Goal: Information Seeking & Learning: Learn about a topic

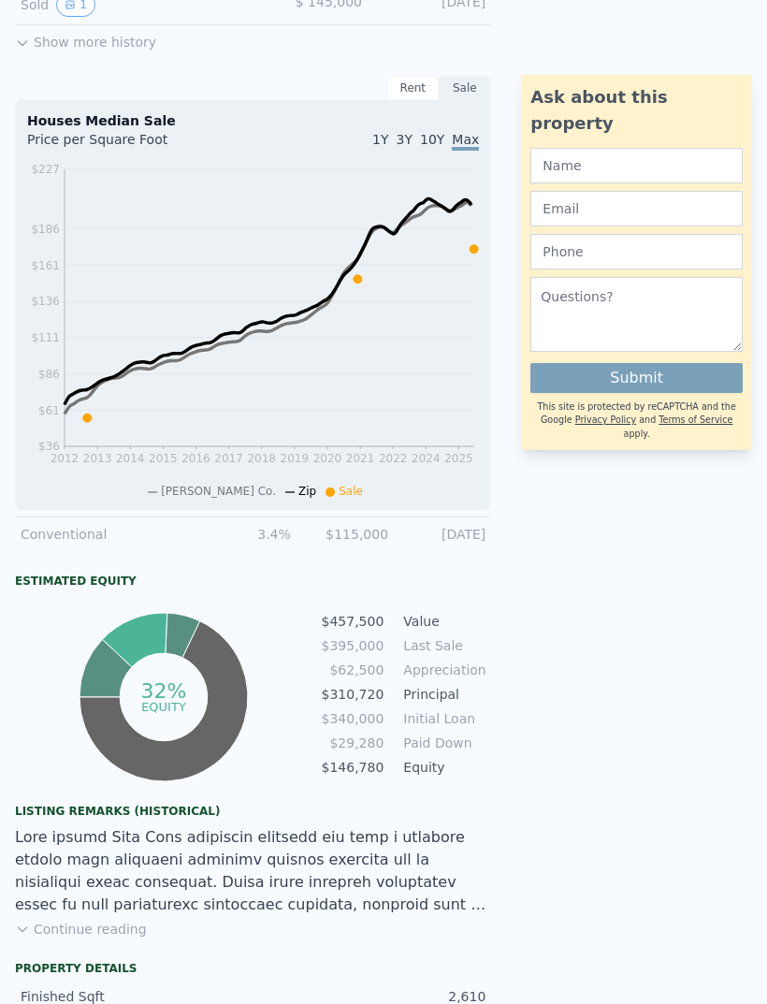
scroll to position [708, 0]
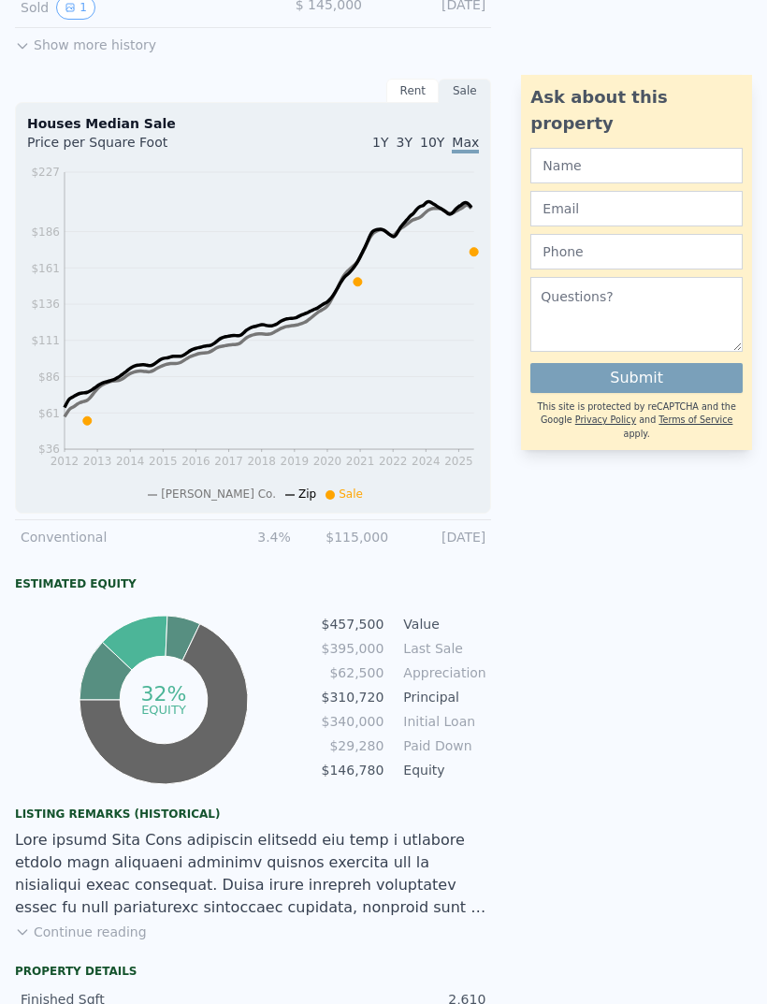
click at [481, 257] on div "Houses Median Sale Price per Square Foot 1Y 3Y 10Y Max 2012 2013 2014 2015 2016…" at bounding box center [253, 308] width 476 height 412
click at [469, 254] on icon "2012 2013 2014 2015 2016 2017 2018 2019 2020 2021 2022 2024 2025 $36 $61 $86 $1…" at bounding box center [253, 332] width 452 height 339
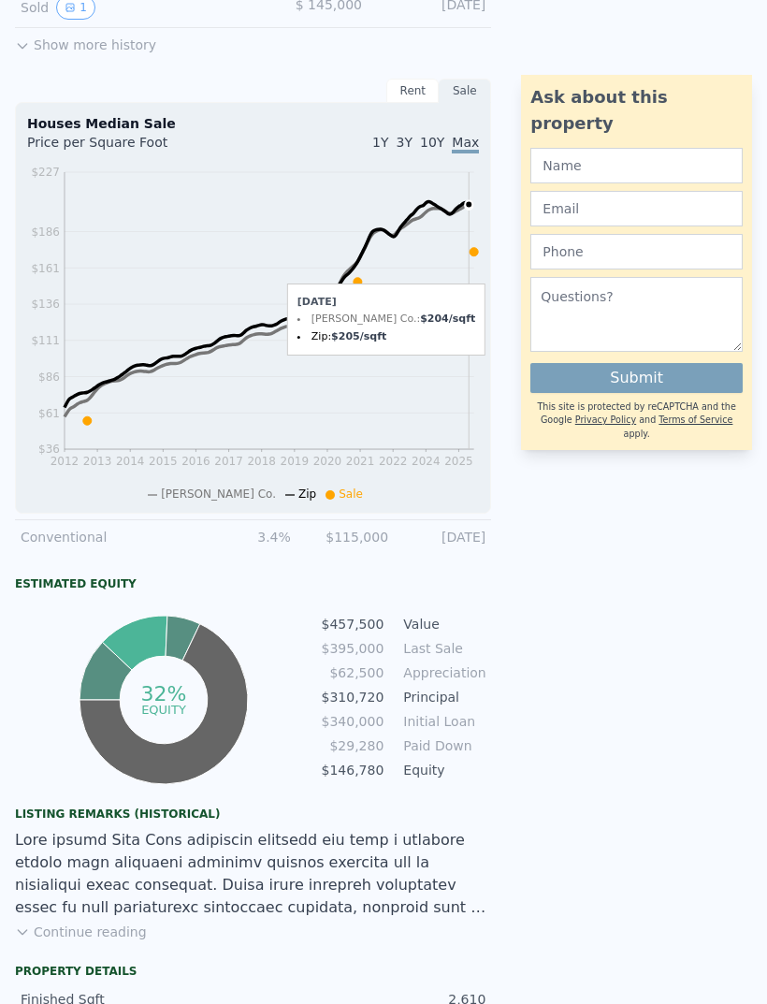
click at [469, 236] on icon "2012 2013 2014 2015 2016 2017 2018 2019 2020 2021 2022 2024 2025 $36 $61 $86 $1…" at bounding box center [253, 332] width 452 height 339
click at [460, 219] on icon "2012 2013 2014 2015 2016 2017 2018 2019 2020 2021 2022 2024 2025 $36 $61 $86 $1…" at bounding box center [253, 332] width 452 height 339
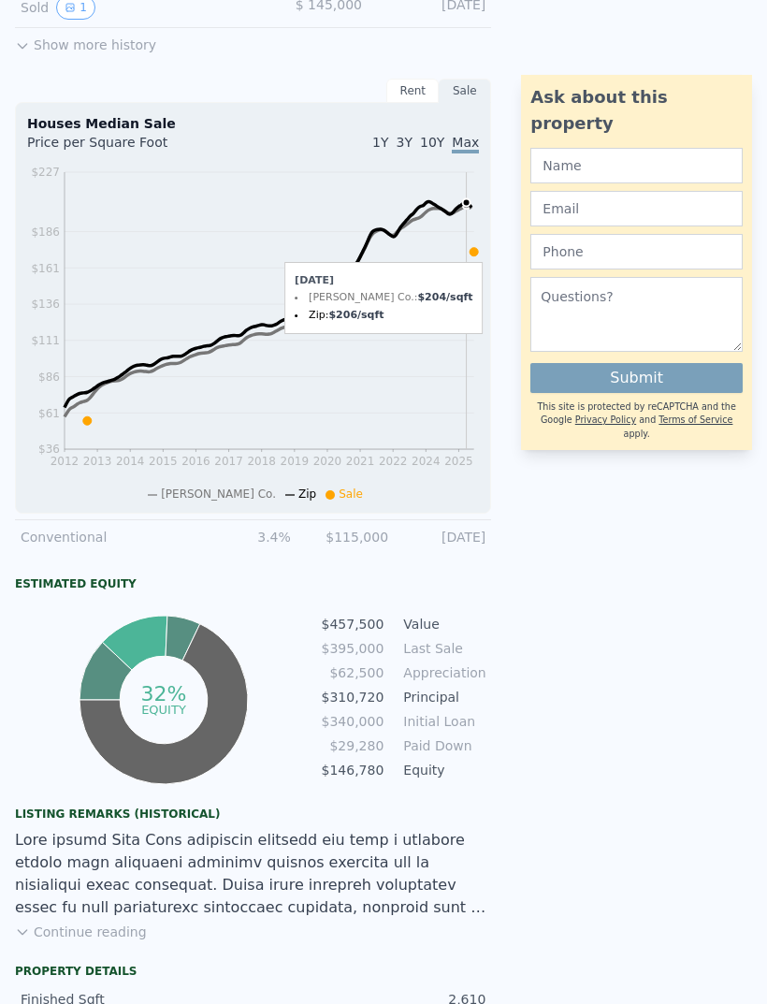
click at [467, 214] on icon "2012 2013 2014 2015 2016 2017 2018 2019 2020 2021 2022 2024 2025 $36 $61 $86 $1…" at bounding box center [253, 332] width 452 height 339
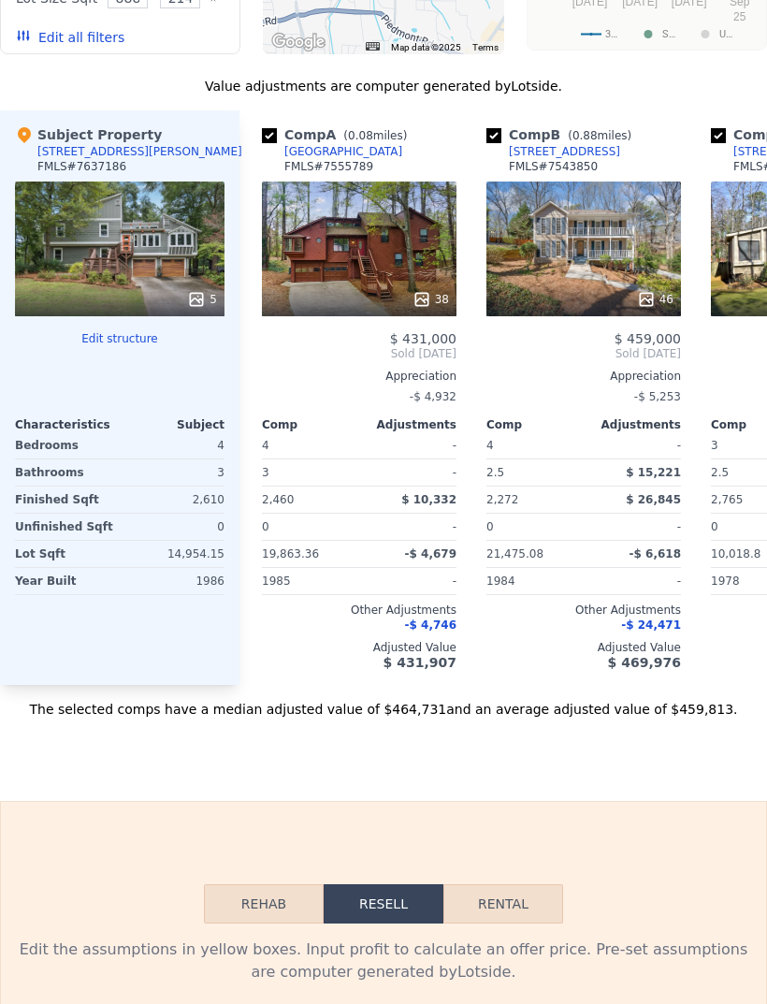
scroll to position [0, 0]
click at [299, 256] on div "38" at bounding box center [359, 248] width 195 height 135
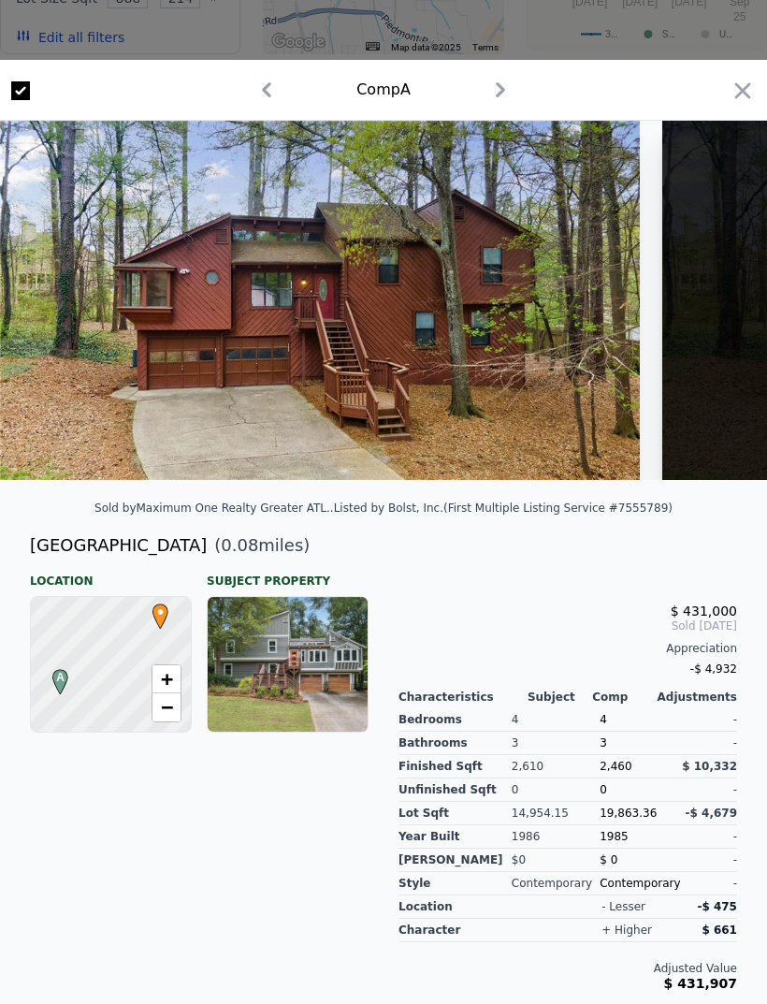
click at [730, 74] on div "Comp A" at bounding box center [383, 90] width 767 height 61
click at [736, 94] on icon "button" at bounding box center [743, 91] width 26 height 26
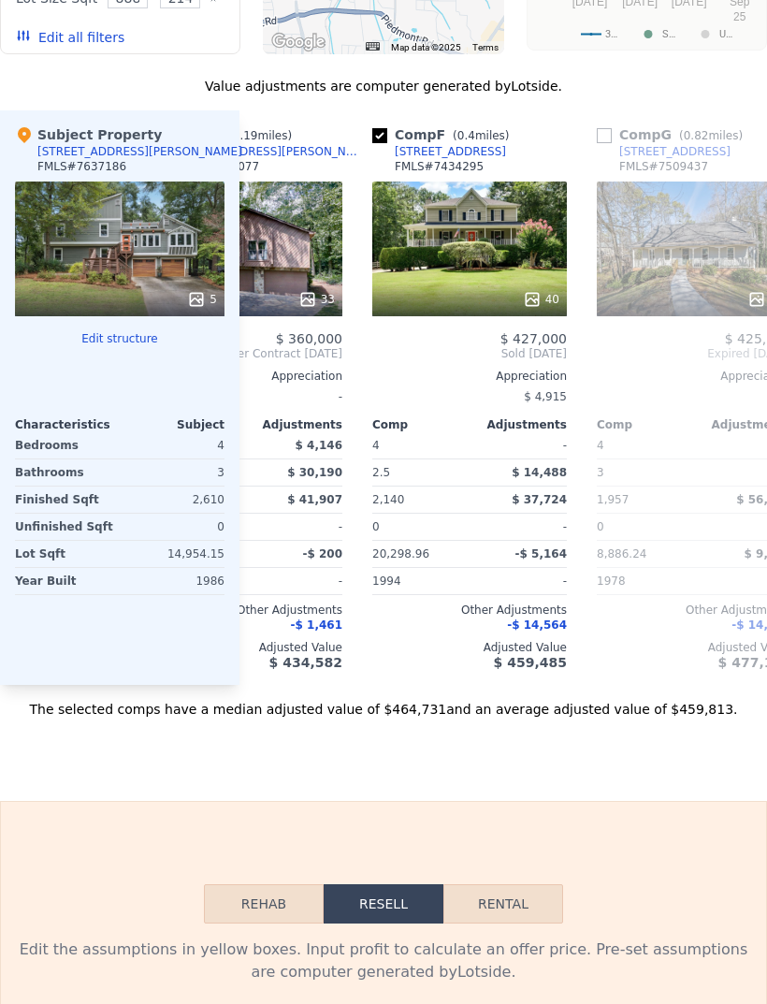
scroll to position [0, 1018]
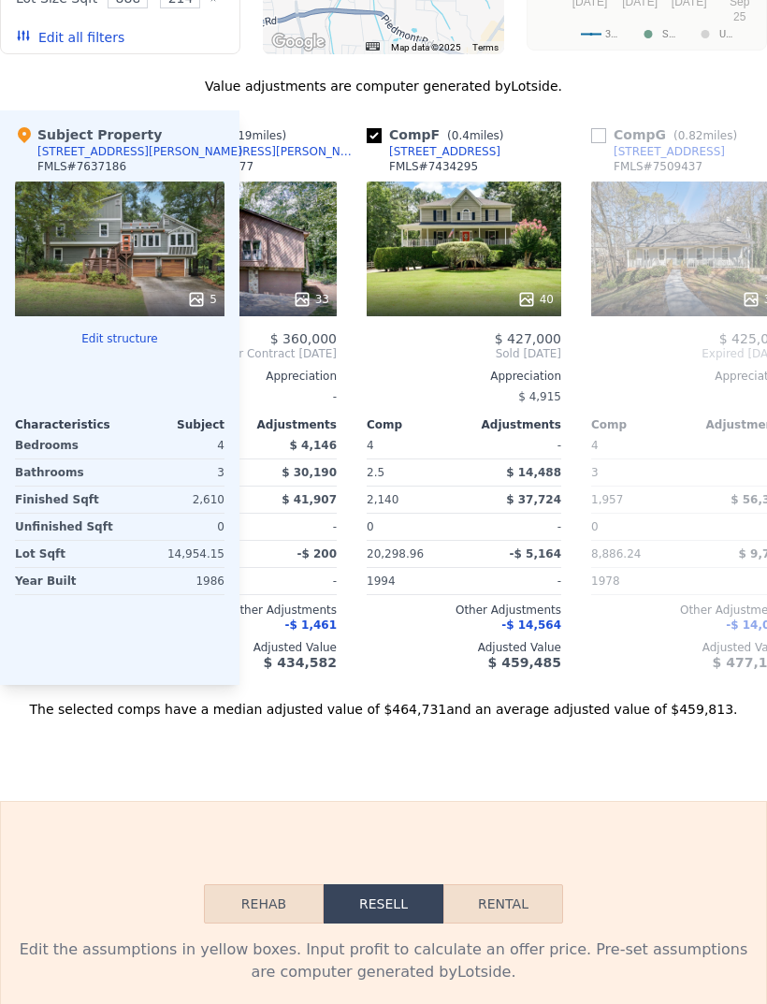
click at [519, 277] on div "40" at bounding box center [464, 248] width 195 height 135
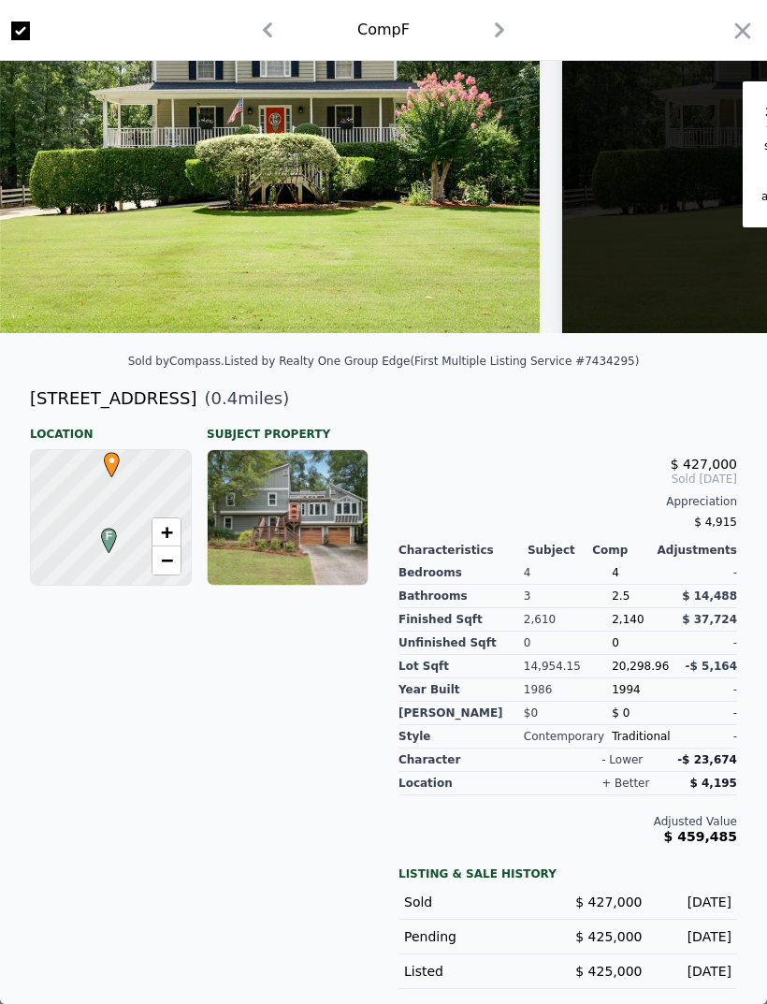
scroll to position [147, 0]
click at [167, 550] on span "−" at bounding box center [167, 559] width 12 height 23
click at [168, 529] on span "+" at bounding box center [167, 531] width 12 height 23
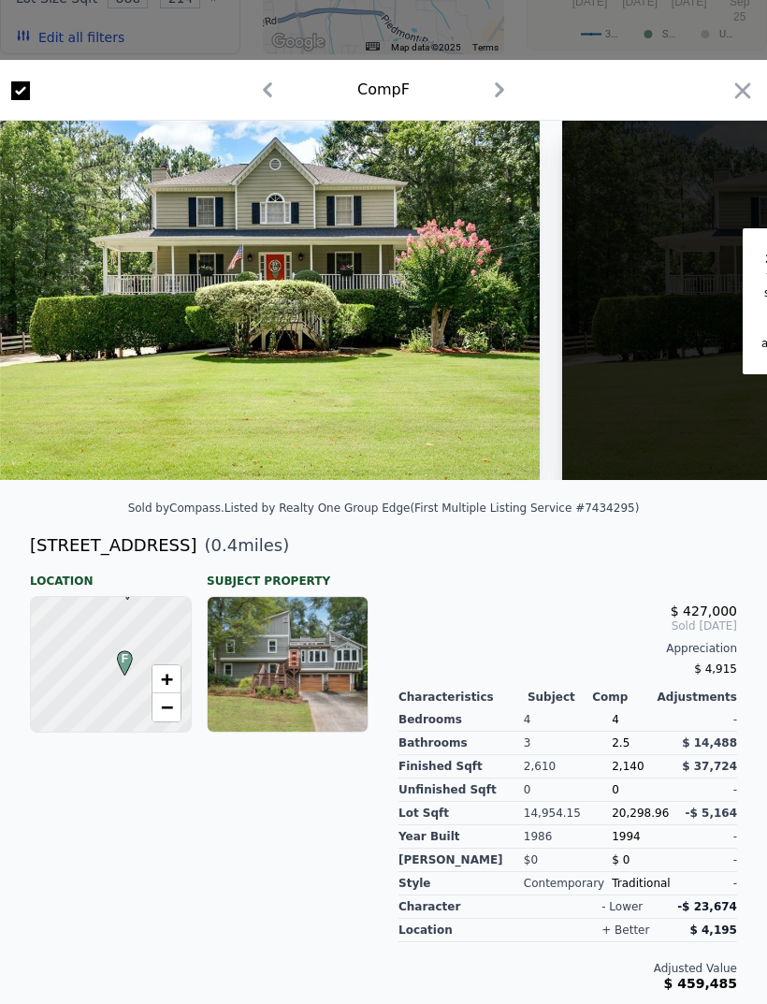
scroll to position [0, 0]
click at [733, 85] on icon "button" at bounding box center [743, 91] width 26 height 26
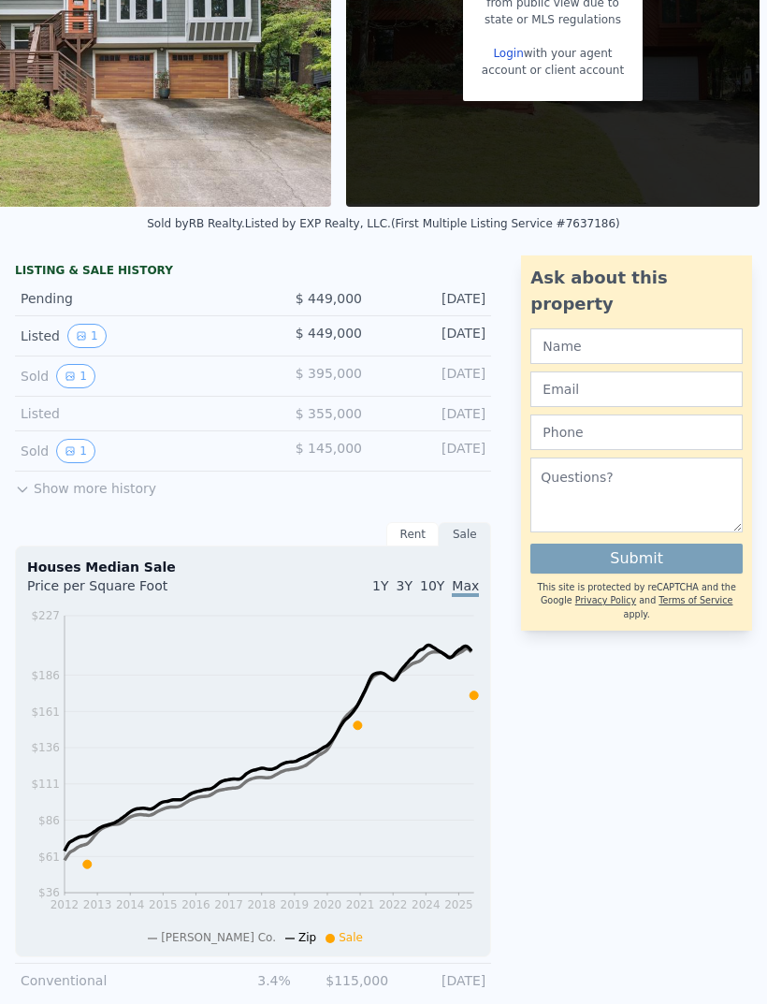
scroll to position [264, 0]
click at [77, 457] on button "1" at bounding box center [75, 452] width 39 height 24
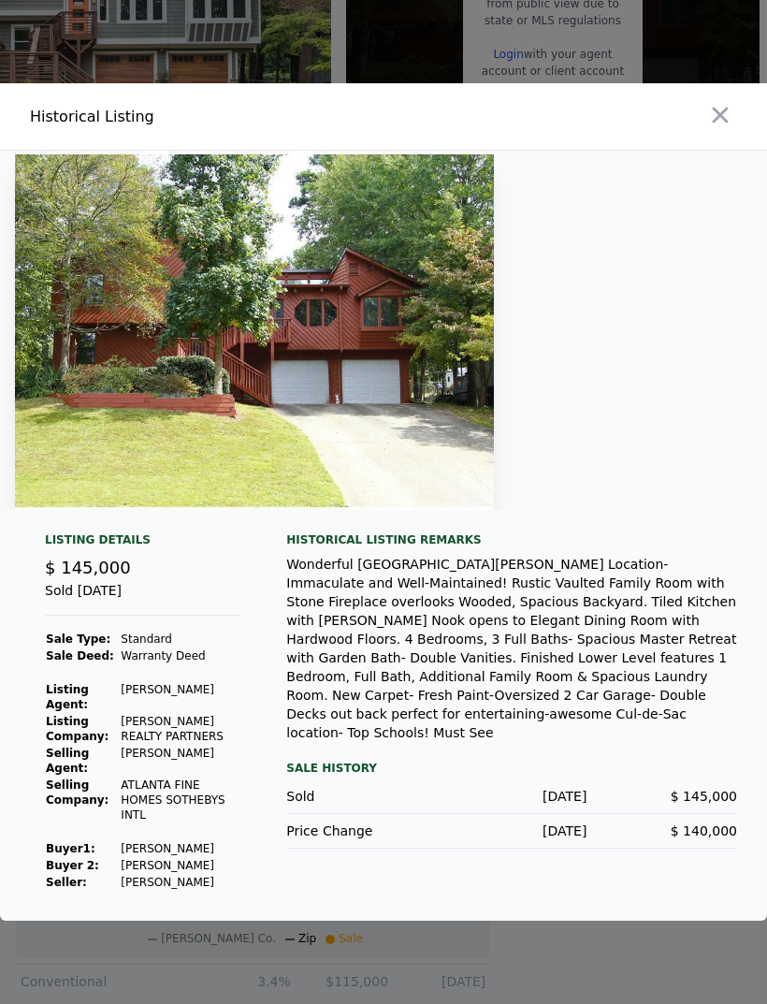
click at [707, 128] on icon "button" at bounding box center [720, 115] width 26 height 26
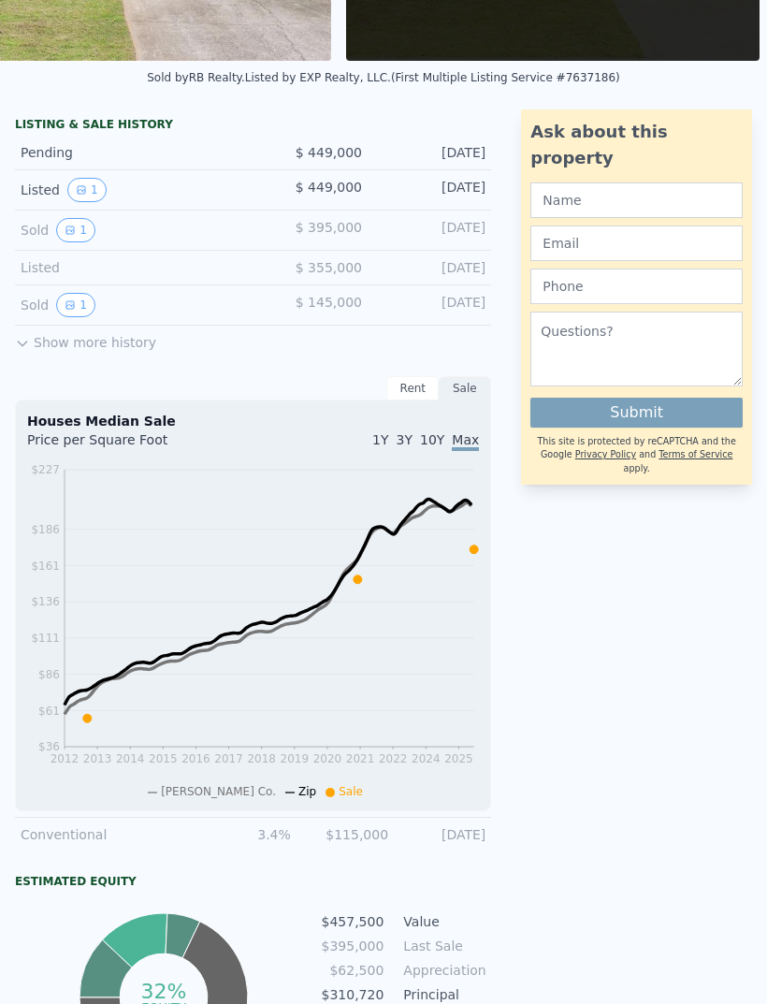
scroll to position [414, 0]
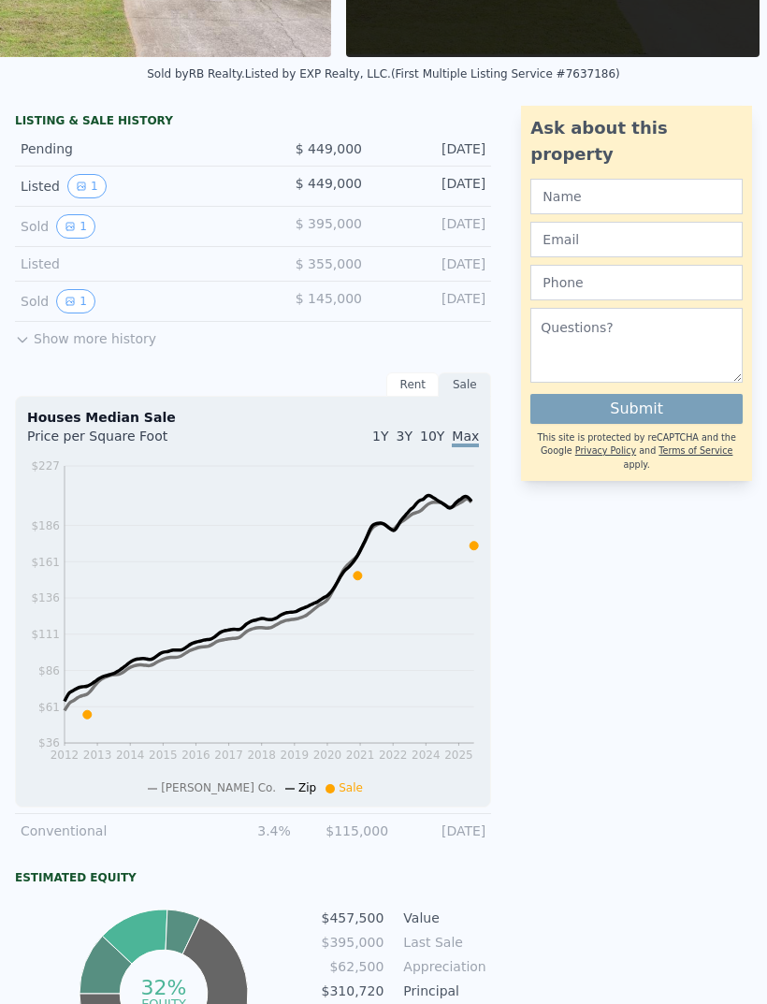
click at [71, 238] on button "1" at bounding box center [75, 226] width 39 height 24
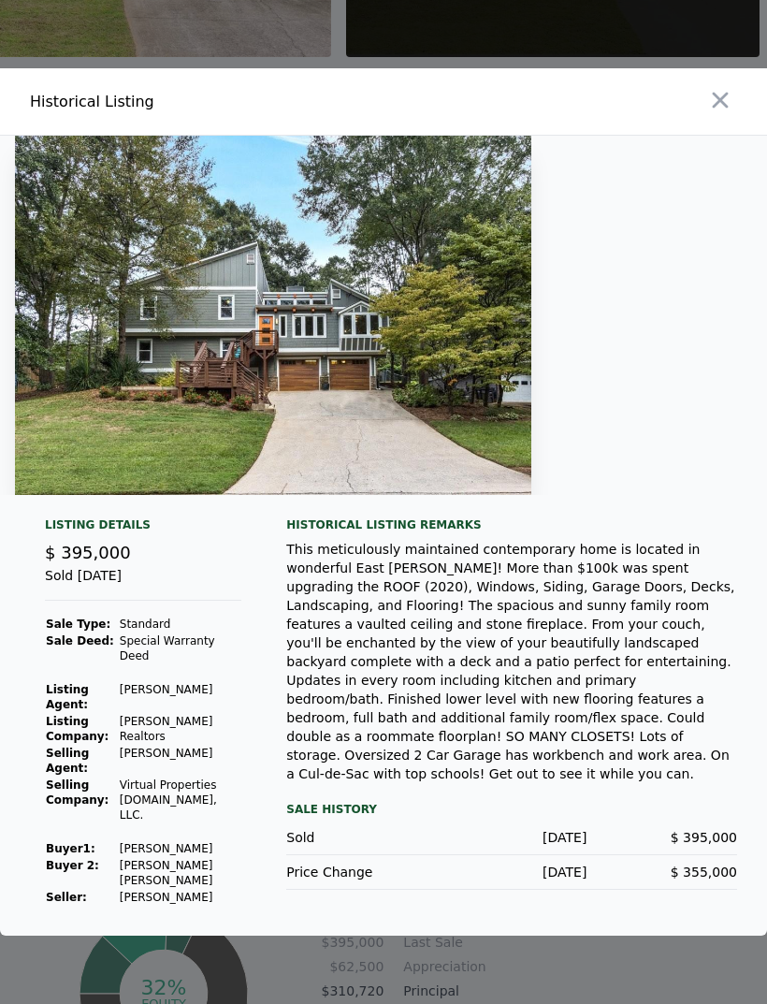
scroll to position [61, 0]
click at [725, 87] on icon "button" at bounding box center [720, 100] width 26 height 26
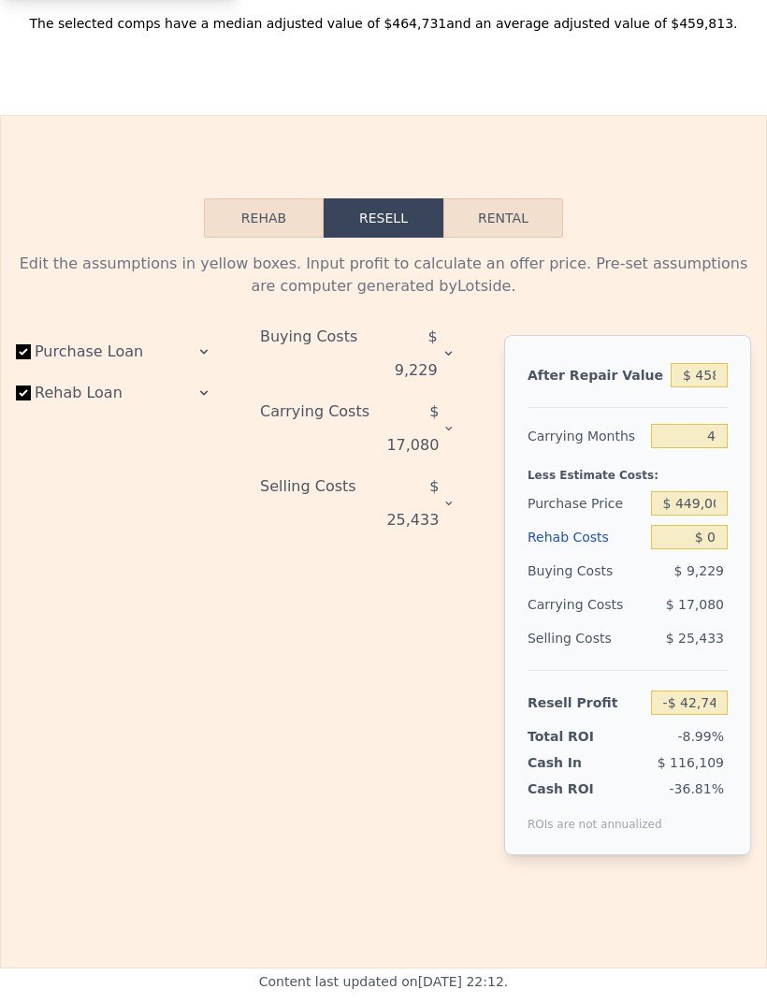
scroll to position [3054, 0]
